Goal: Task Accomplishment & Management: Complete application form

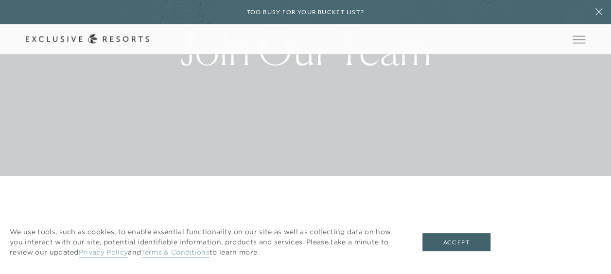
scroll to position [106, 0]
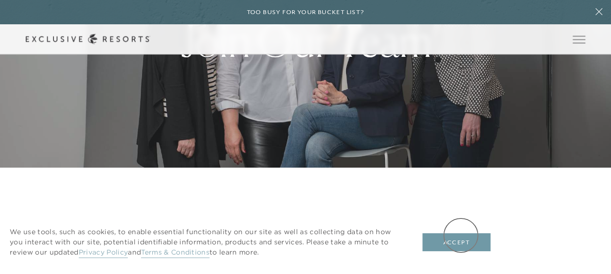
click at [461, 235] on button "Accept" at bounding box center [456, 242] width 68 height 18
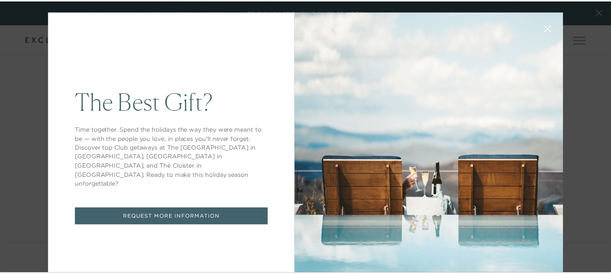
scroll to position [0, 0]
click at [550, 28] on icon at bounding box center [553, 29] width 7 height 7
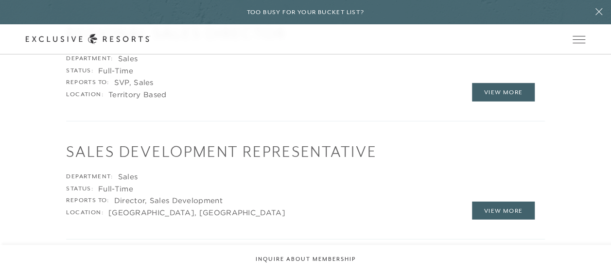
scroll to position [1466, 0]
click at [500, 202] on link "View More" at bounding box center [503, 211] width 63 height 18
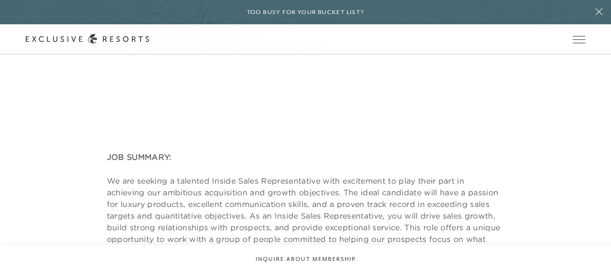
scroll to position [177, 0]
click at [500, 188] on p "We are seeking a talented Inside Sales Representative with excitement to play t…" at bounding box center [305, 232] width 397 height 117
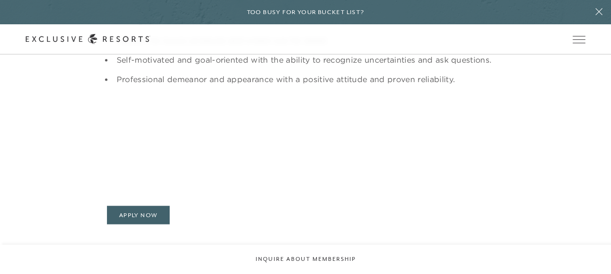
scroll to position [1025, 0]
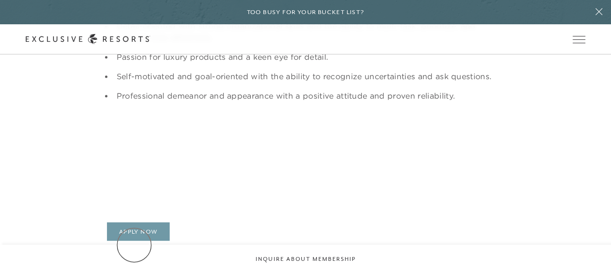
click at [134, 241] on link "Apply Now" at bounding box center [138, 232] width 63 height 18
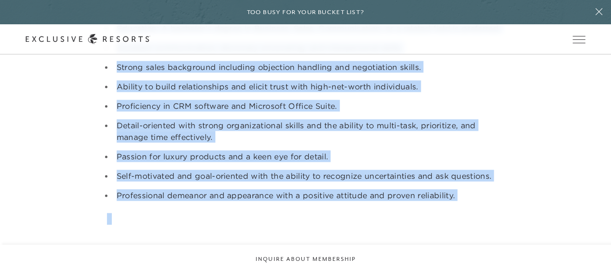
scroll to position [1046, 0]
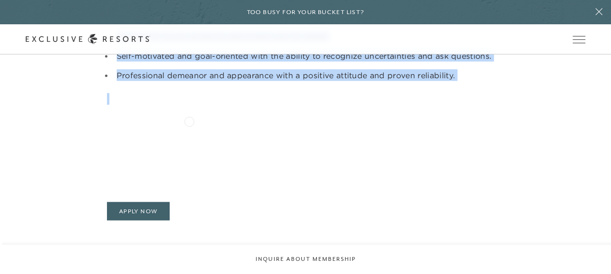
drag, startPoint x: 100, startPoint y: 186, endPoint x: 189, endPoint y: 120, distance: 110.2
copy div "LOR IPSUMDO: Si ame consect a elitsedd Eiusmo Tempo Incididuntutla etdo magnaal…"
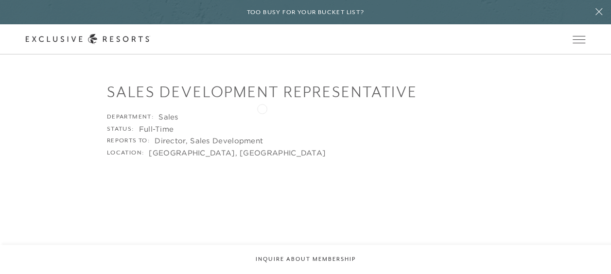
scroll to position [0, 0]
